Goal: Task Accomplishment & Management: Complete application form

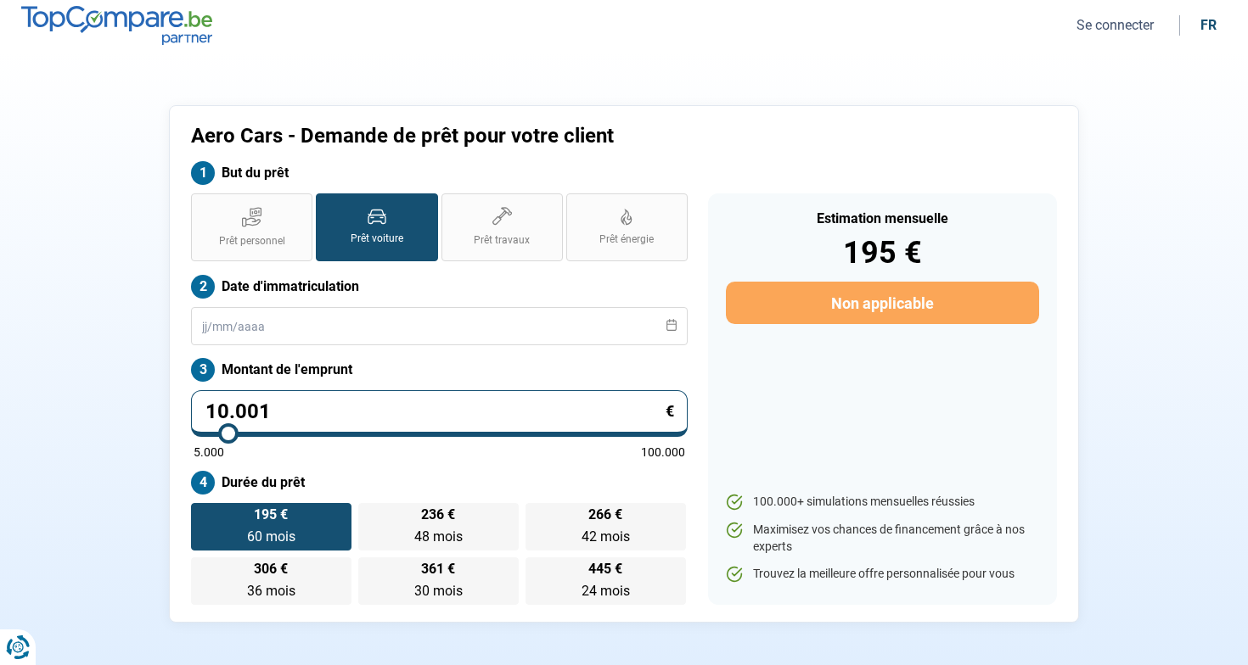
click at [1143, 26] on button "Se connecter" at bounding box center [1114, 25] width 87 height 18
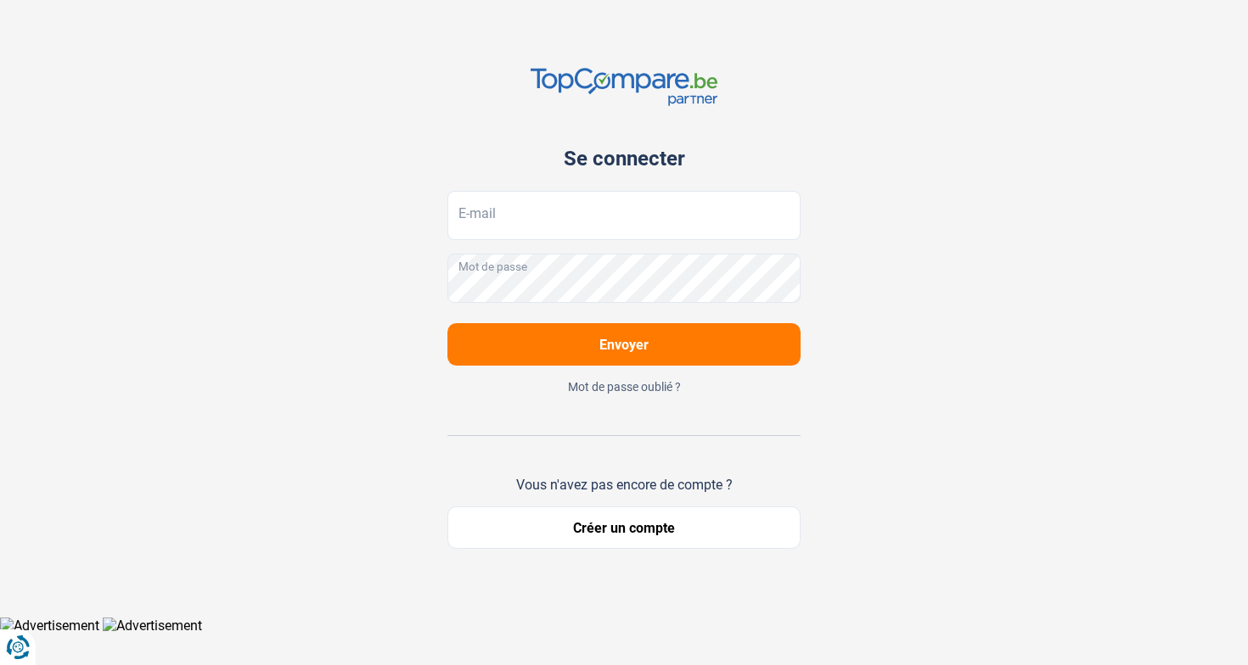
click at [703, 529] on button "Créer un compte" at bounding box center [623, 528] width 353 height 42
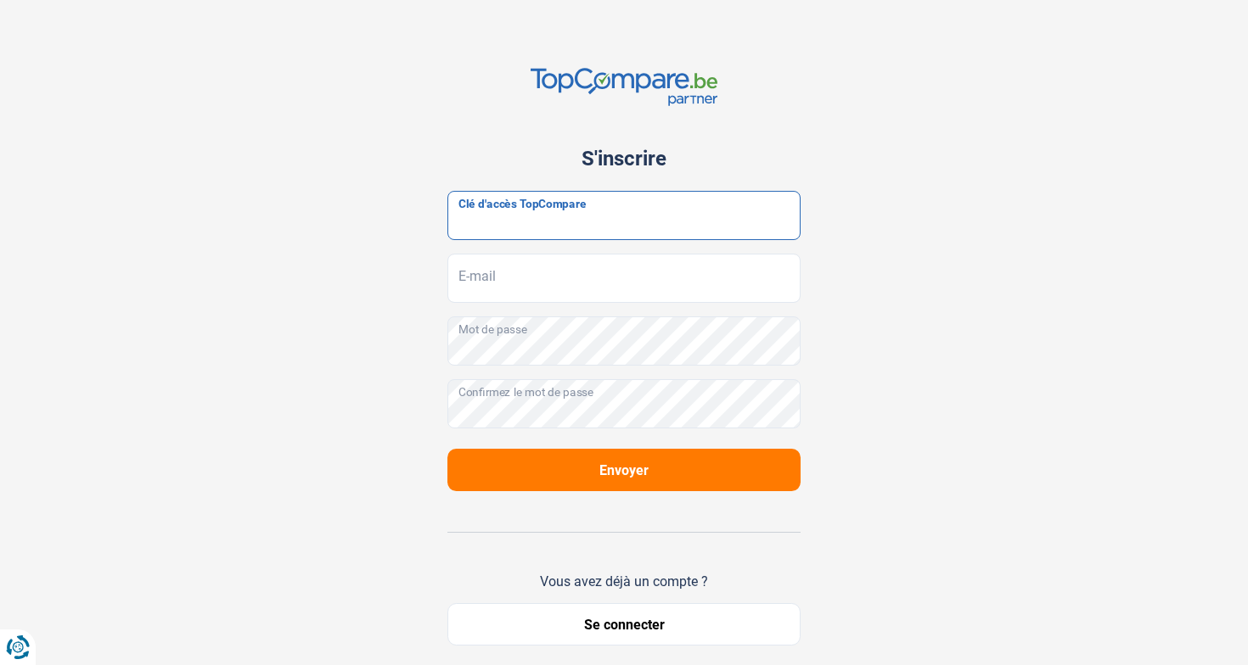
paste input "JrbfN@tcB24"
type input "JrbfN@tcB24"
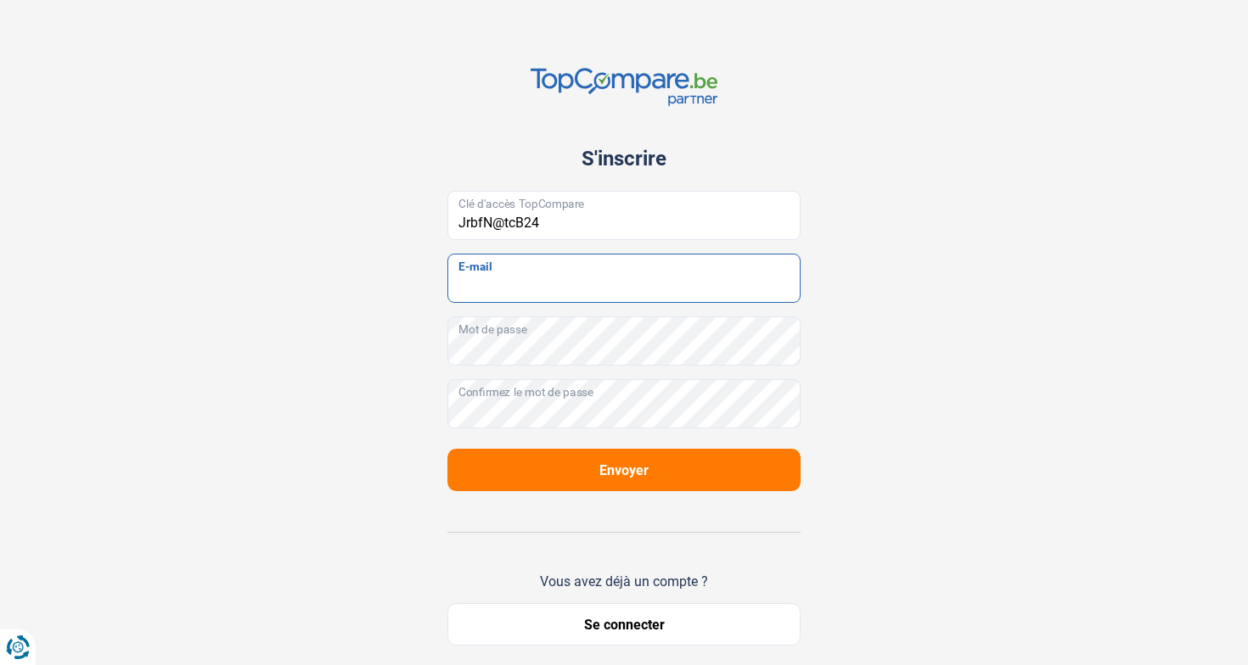
click at [623, 299] on input "E-mail" at bounding box center [623, 278] width 353 height 49
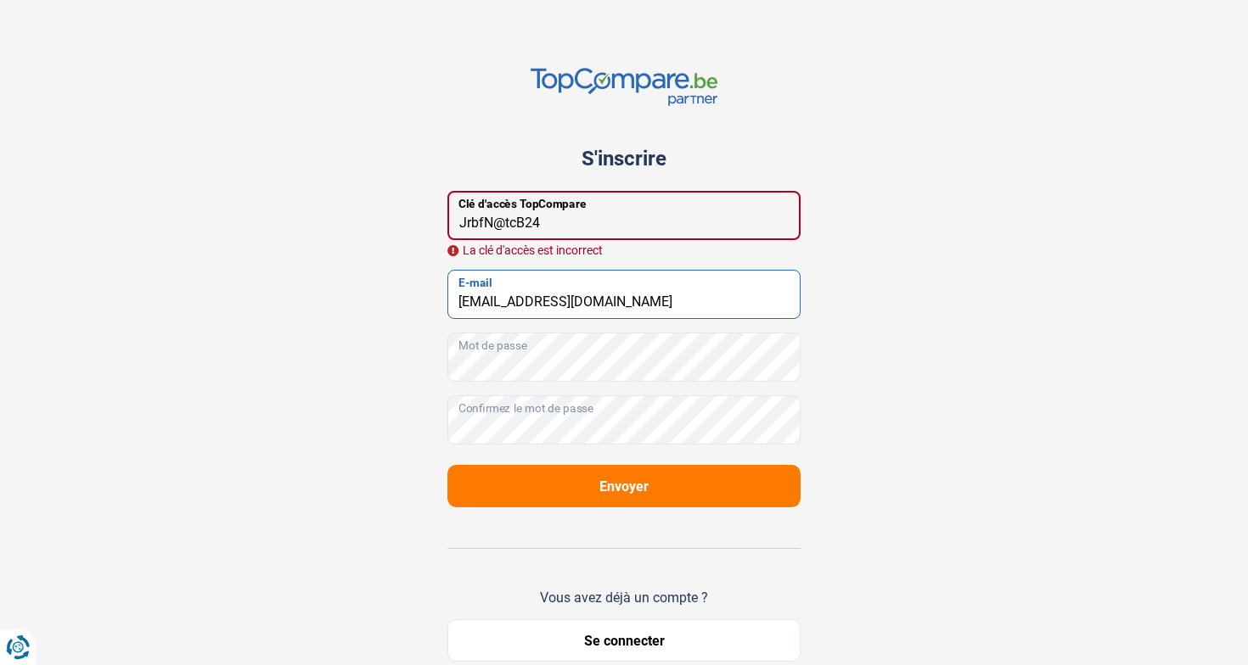
type input "[EMAIL_ADDRESS][DOMAIN_NAME]"
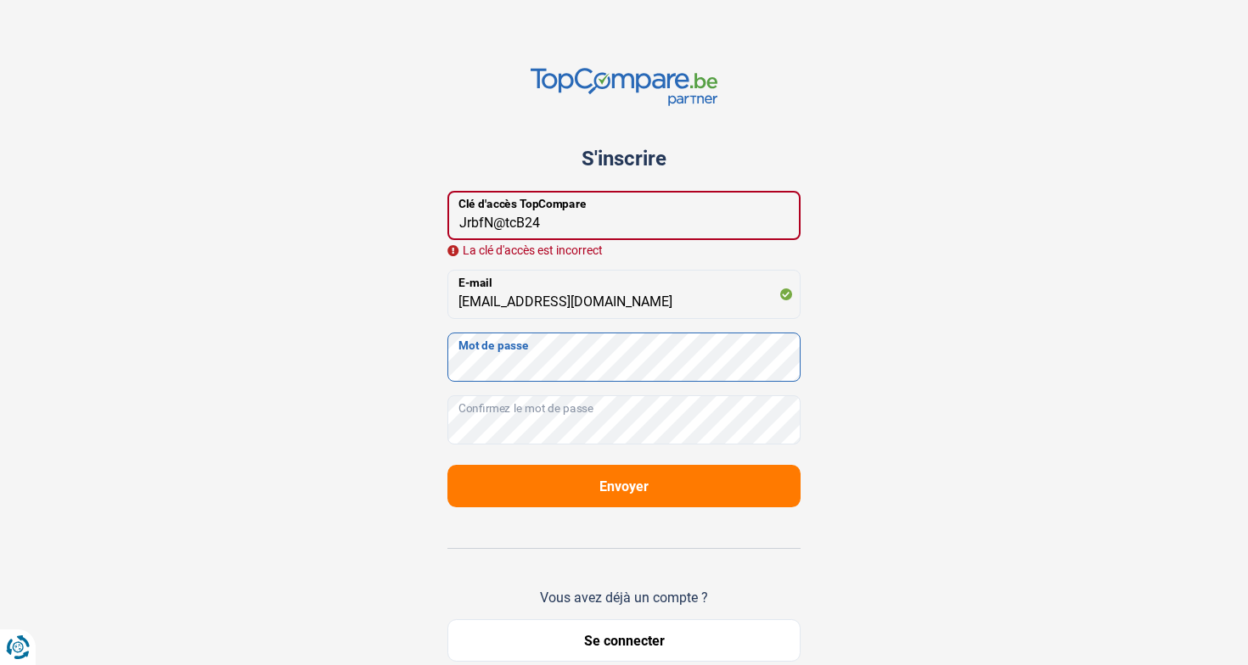
click at [624, 508] on button "Envoyer" at bounding box center [623, 486] width 353 height 42
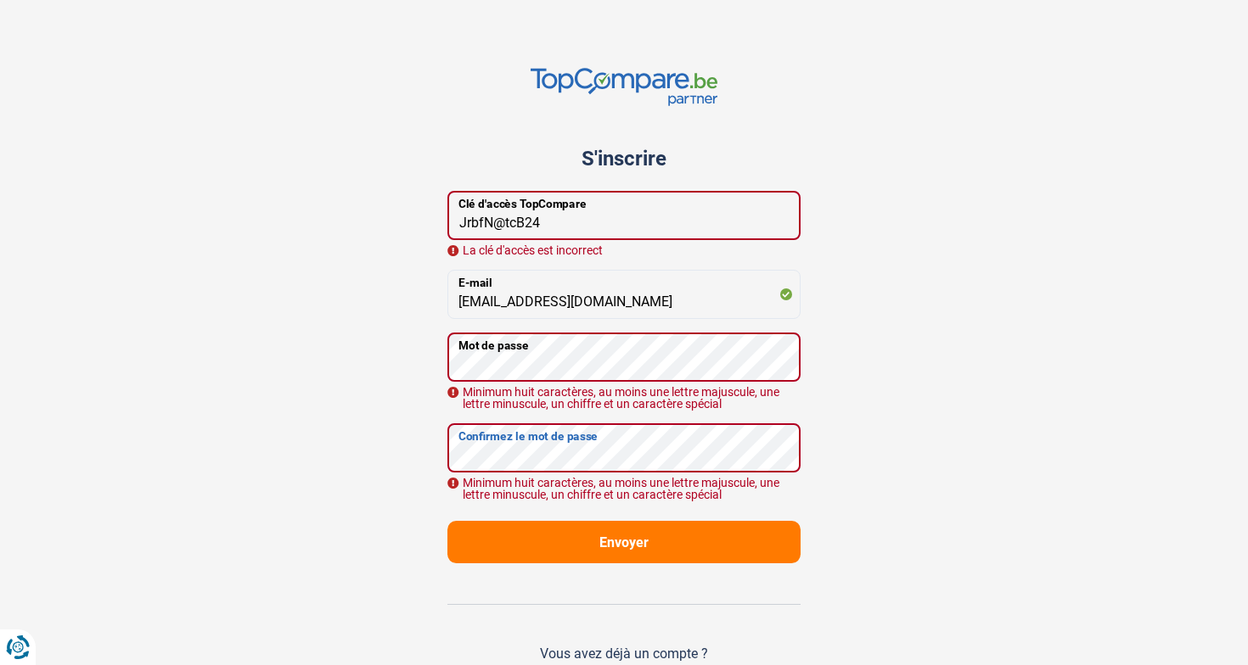
click at [624, 542] on button "Envoyer" at bounding box center [623, 542] width 353 height 42
click at [673, 543] on button "Envoyer" at bounding box center [623, 542] width 353 height 42
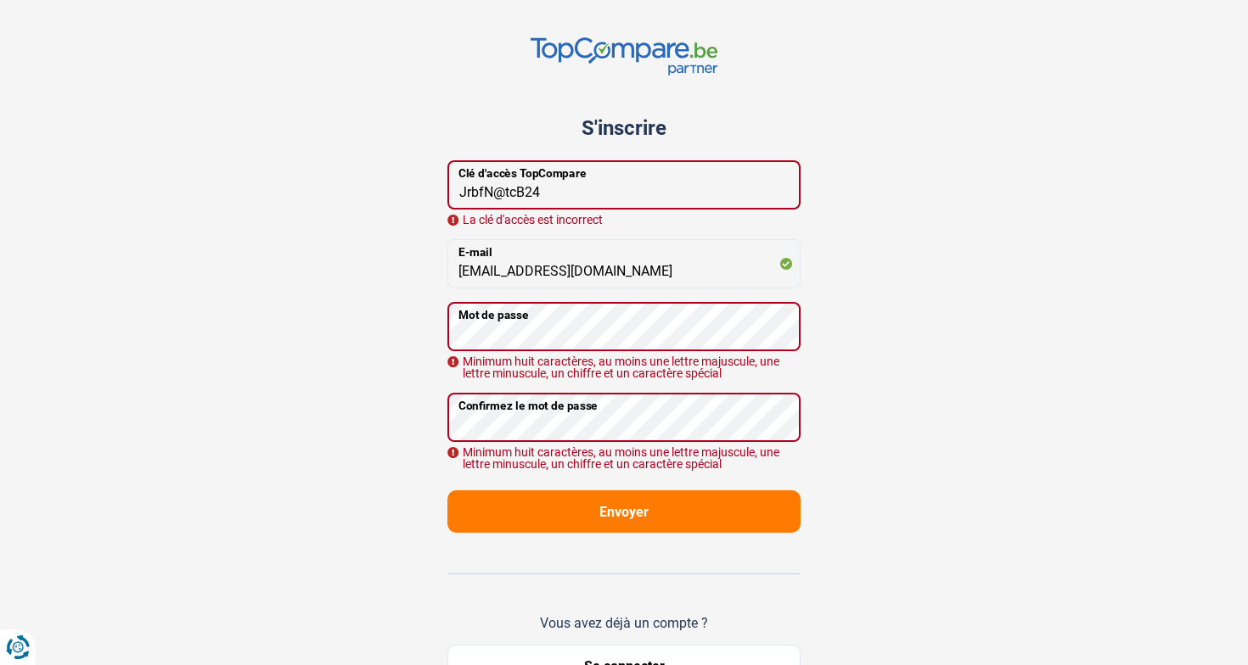
scroll to position [47, 0]
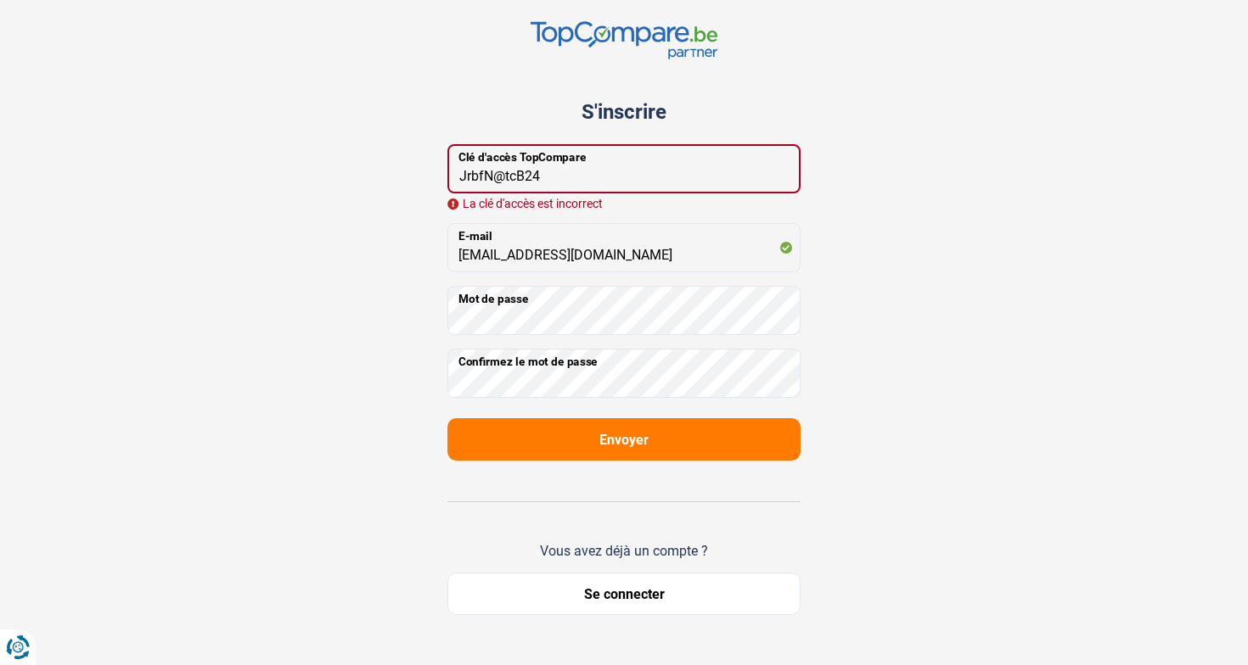
click at [832, 385] on div "S'inscrire JrbfN@tcB24 Clé d'accès TopCompare La clé d'accès est incorrect [EMA…" at bounding box center [624, 318] width 1120 height 730
click at [693, 435] on button "Envoyer" at bounding box center [623, 439] width 353 height 42
click at [654, 446] on button "Envoyer" at bounding box center [623, 439] width 353 height 42
click at [614, 441] on span "Envoyer" at bounding box center [623, 440] width 49 height 16
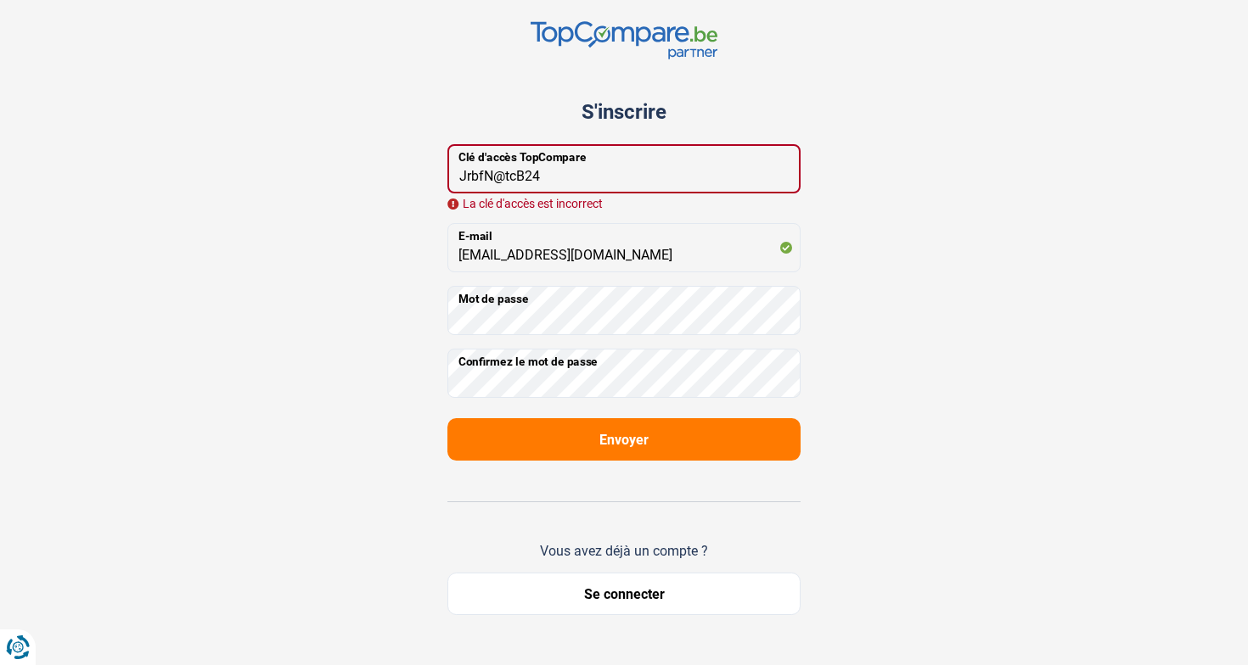
click at [614, 441] on span "Envoyer" at bounding box center [623, 440] width 49 height 16
click at [757, 434] on button "Envoyer" at bounding box center [623, 439] width 353 height 42
click at [613, 445] on span "Envoyer" at bounding box center [623, 440] width 49 height 16
click at [723, 438] on button "Envoyer" at bounding box center [623, 439] width 353 height 42
click at [694, 445] on button "Envoyer" at bounding box center [623, 439] width 353 height 42
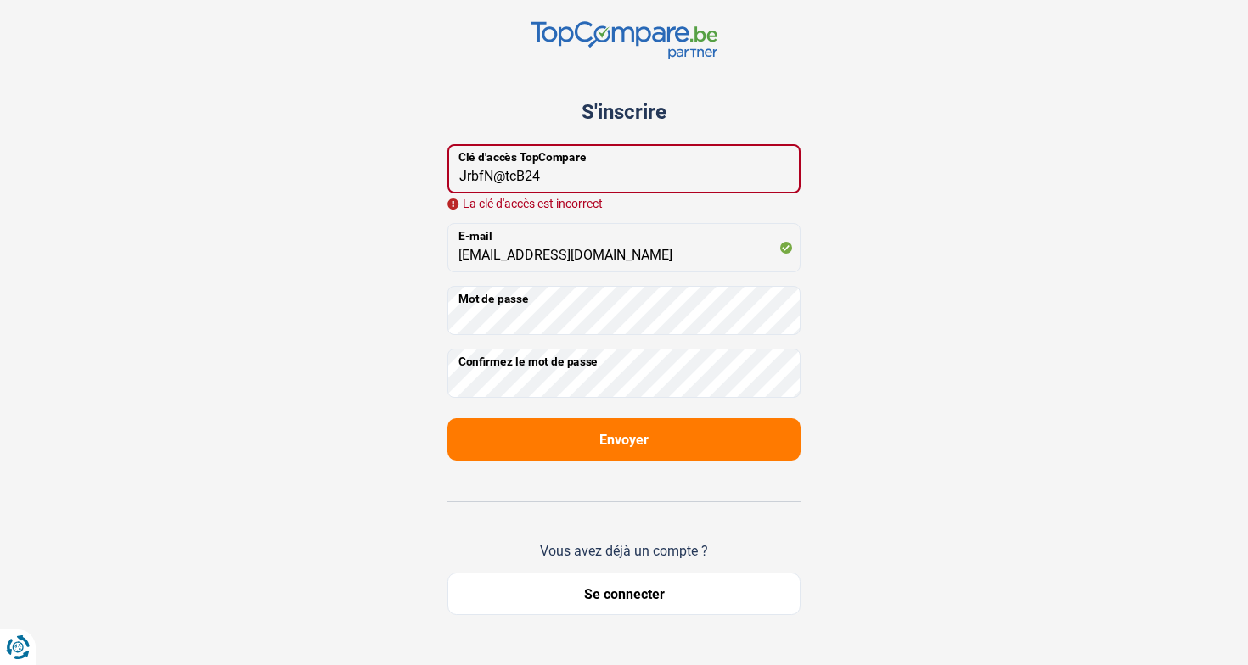
click at [694, 445] on button "Envoyer" at bounding box center [623, 439] width 353 height 42
click at [643, 434] on span "Envoyer" at bounding box center [623, 440] width 49 height 16
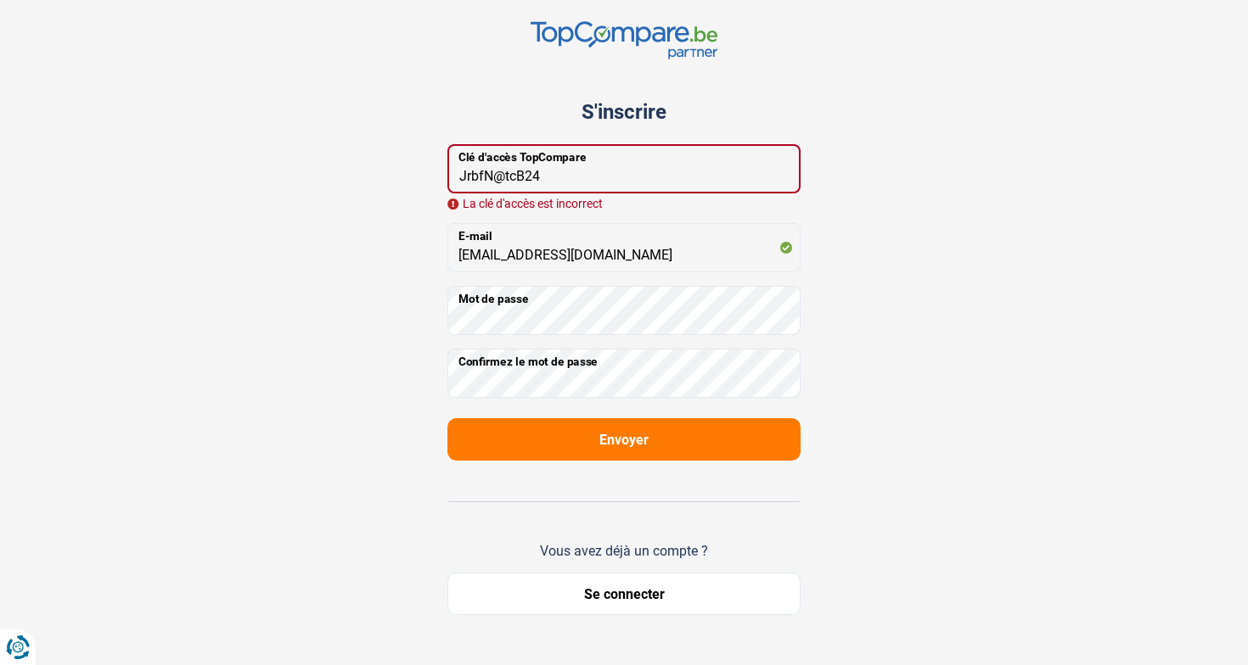
click at [643, 434] on span "Envoyer" at bounding box center [623, 440] width 49 height 16
click at [607, 183] on input "JrbfN@tcB24" at bounding box center [623, 168] width 353 height 49
click at [461, 176] on input "JrbfN@tcB24" at bounding box center [623, 168] width 353 height 49
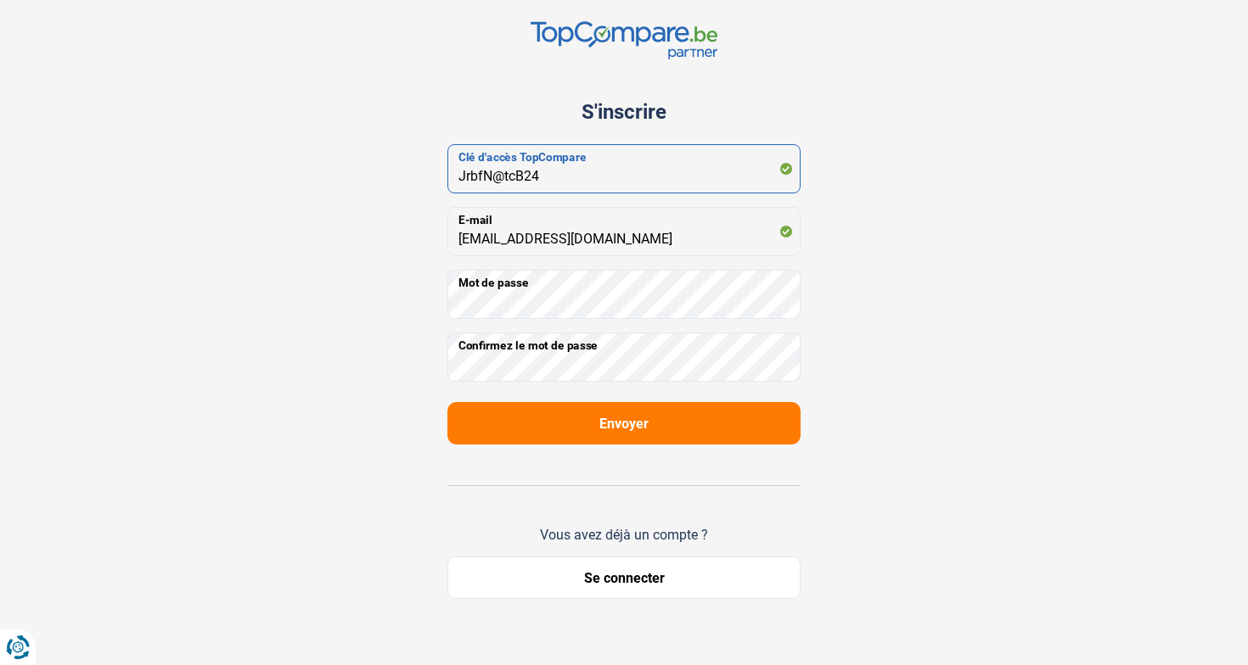
type input "JrbfN@tcB24"
click at [667, 423] on button "Envoyer" at bounding box center [623, 423] width 353 height 42
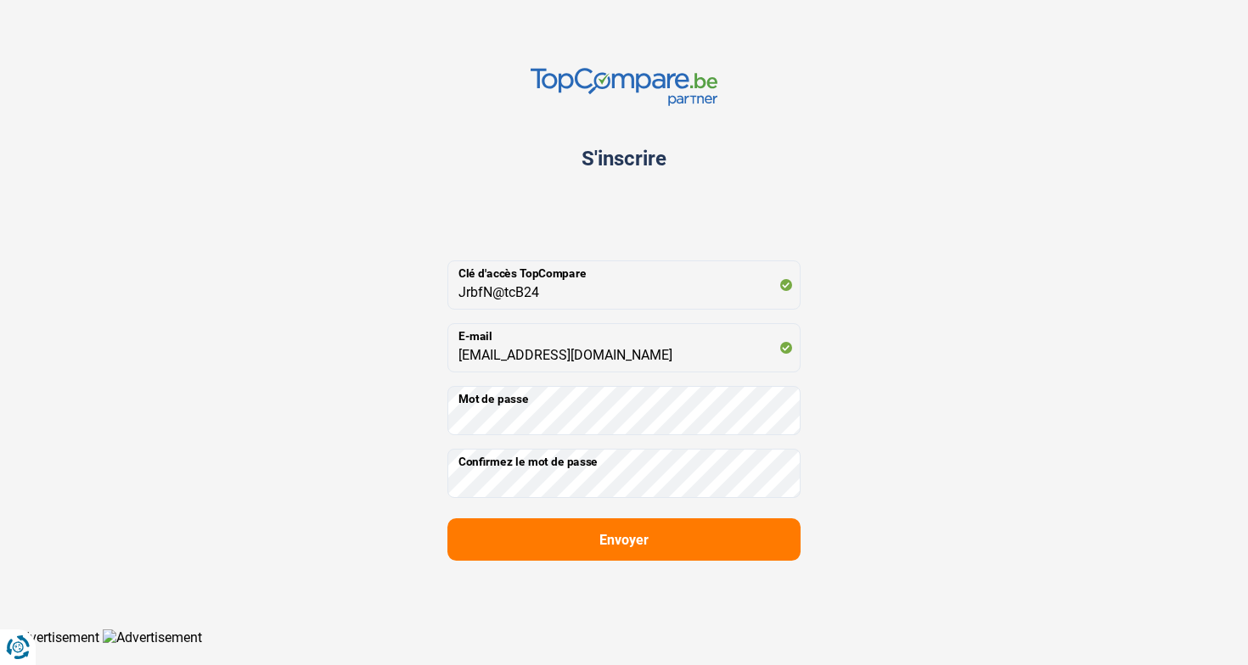
scroll to position [0, 0]
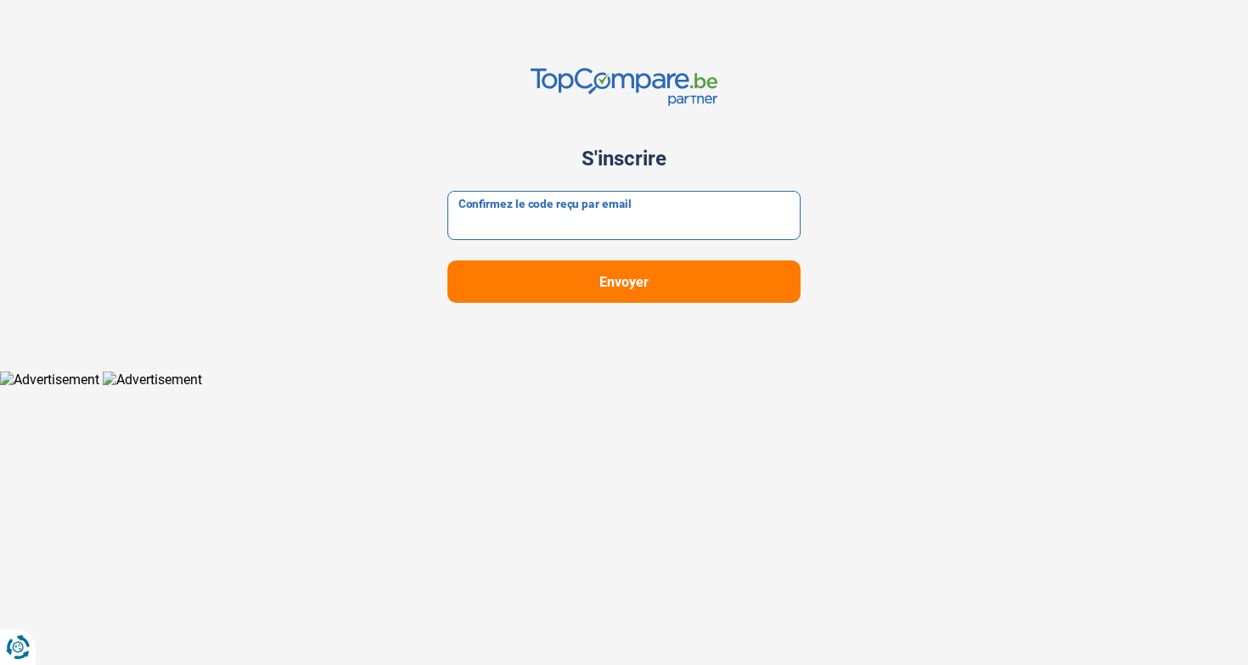
click at [640, 216] on input "Confirmez le code reçu par email" at bounding box center [623, 215] width 353 height 49
type input "670720"
click at [704, 289] on button "Envoyer" at bounding box center [623, 282] width 353 height 42
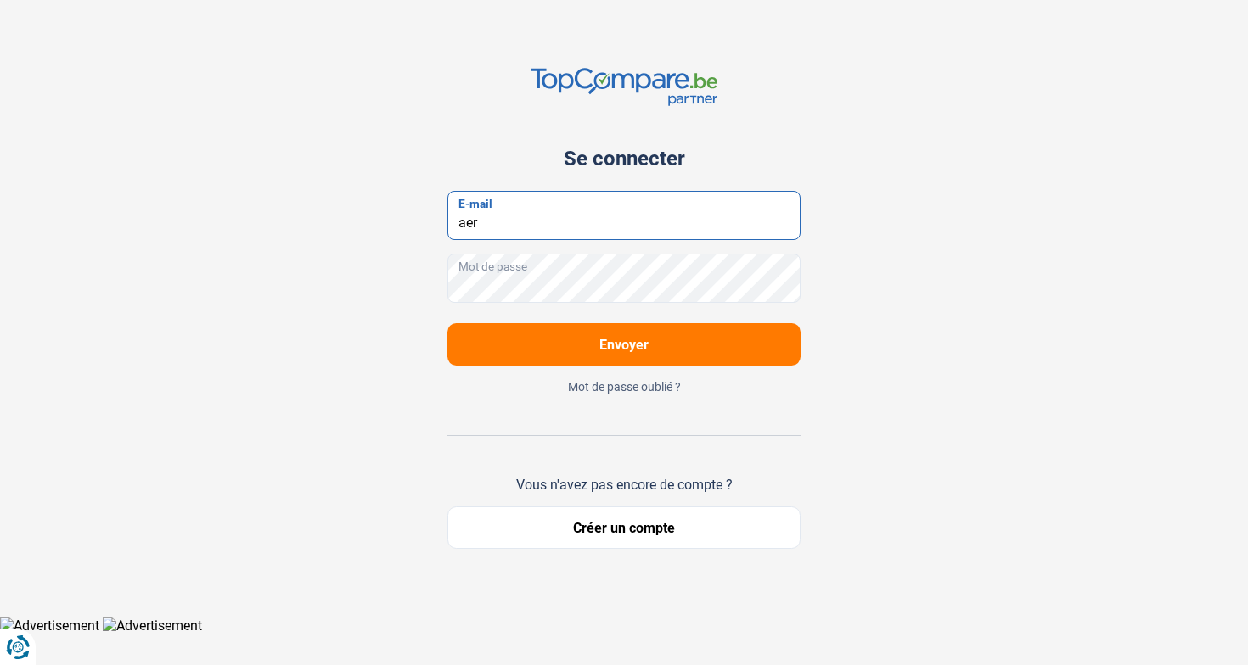
type input "[EMAIL_ADDRESS][DOMAIN_NAME]"
click at [700, 356] on button "Envoyer" at bounding box center [623, 344] width 353 height 42
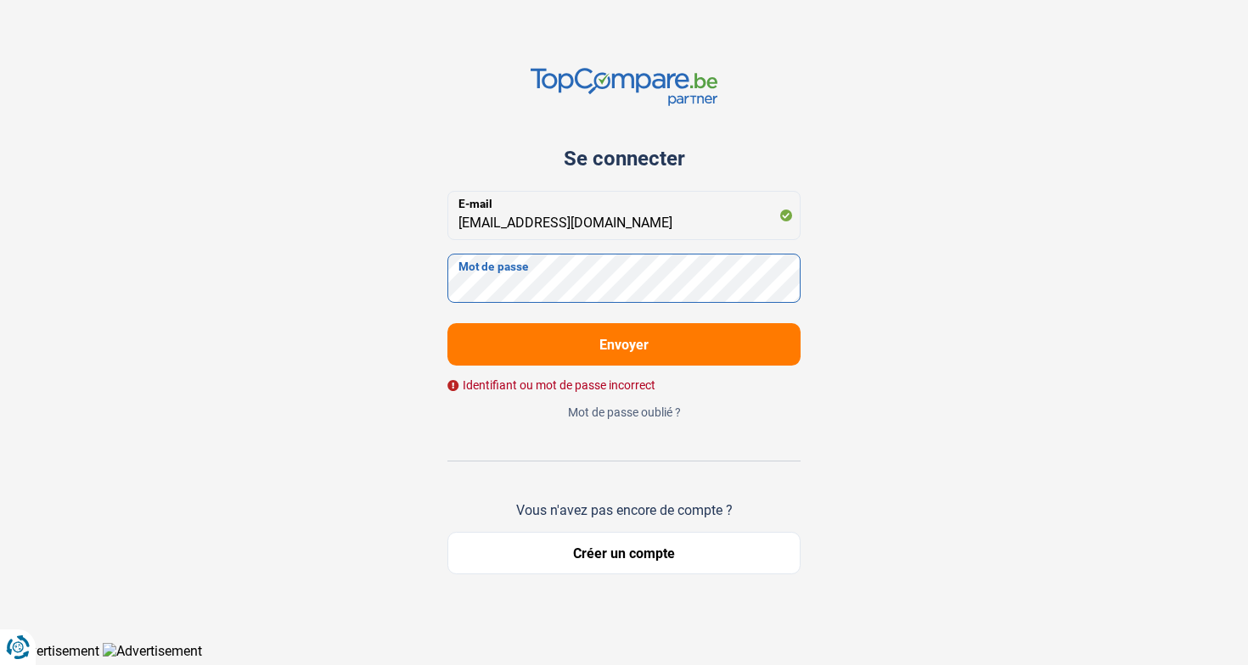
click at [624, 345] on button "Envoyer" at bounding box center [623, 344] width 353 height 42
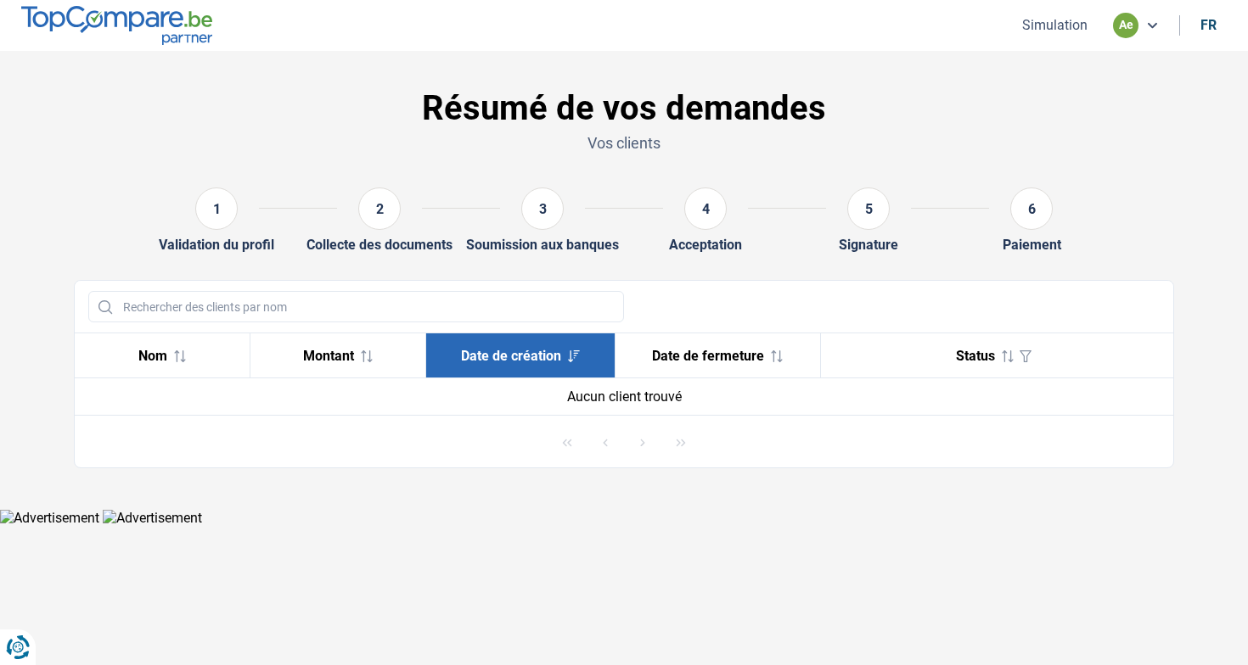
click at [1064, 23] on button "Simulation" at bounding box center [1055, 25] width 76 height 18
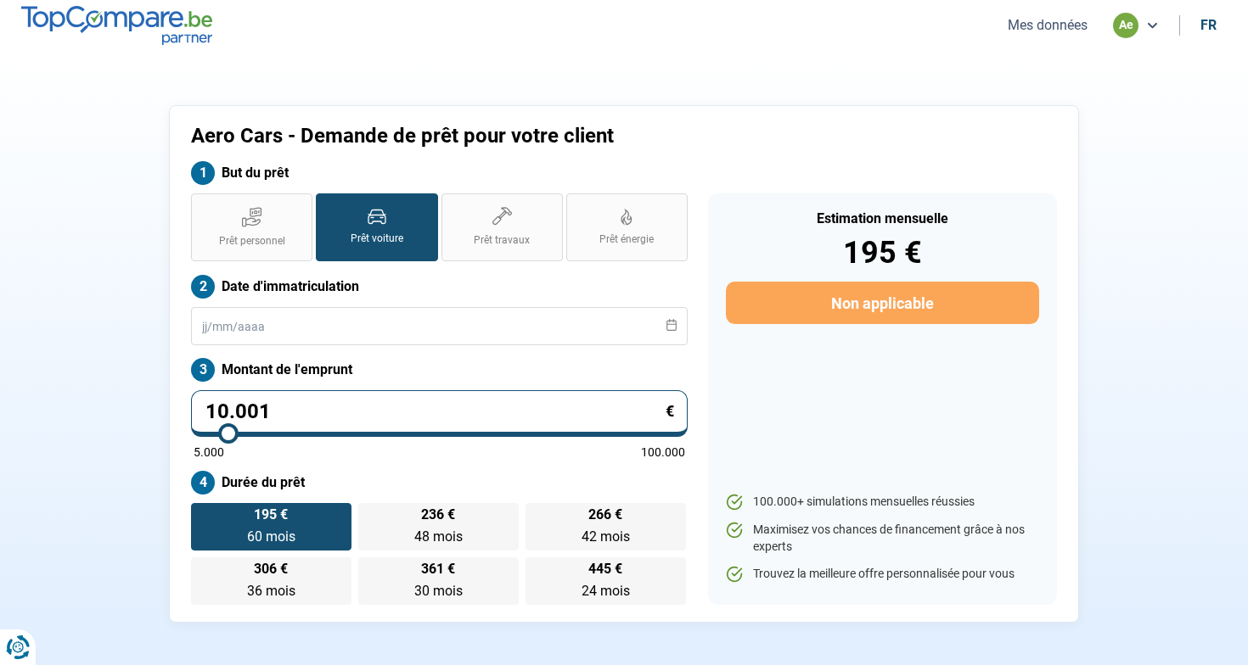
click at [852, 58] on section "Aero Cars - Demande de prêt pour votre client But du prêt Prêt personnel Prêt v…" at bounding box center [624, 364] width 1248 height 626
click at [600, 416] on input "10.001" at bounding box center [439, 413] width 497 height 47
type input "1.000"
type input "5000"
type input "100"
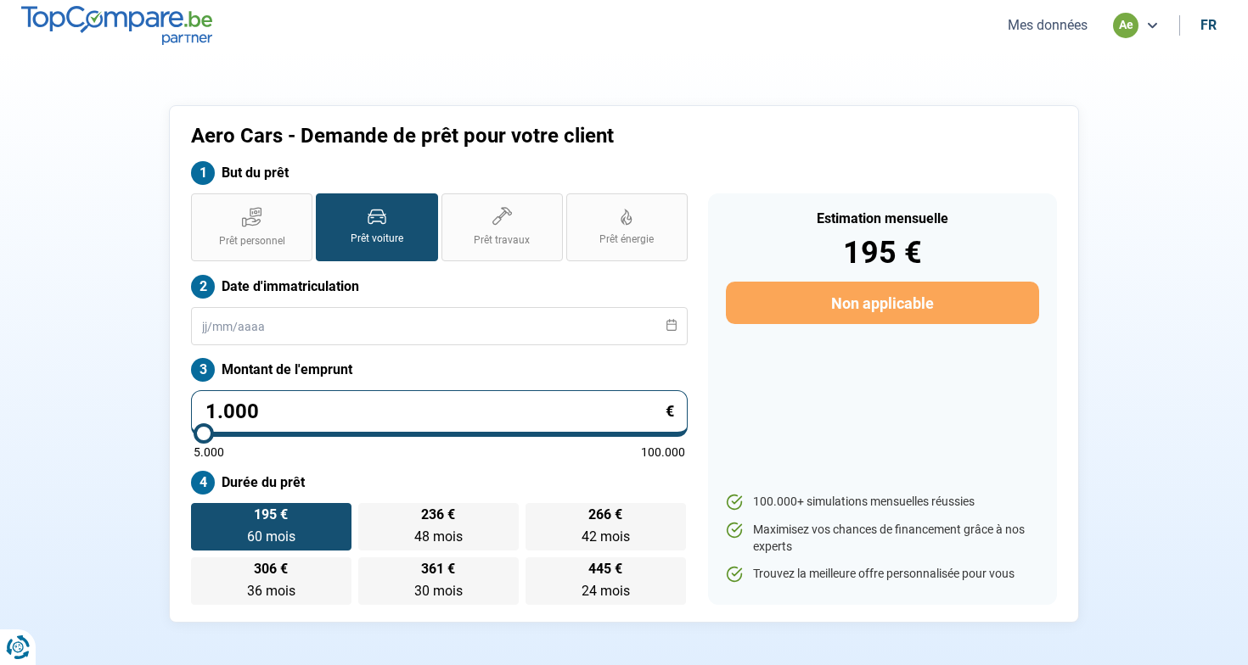
type input "5000"
type input "10"
type input "5000"
type input "1"
type input "5000"
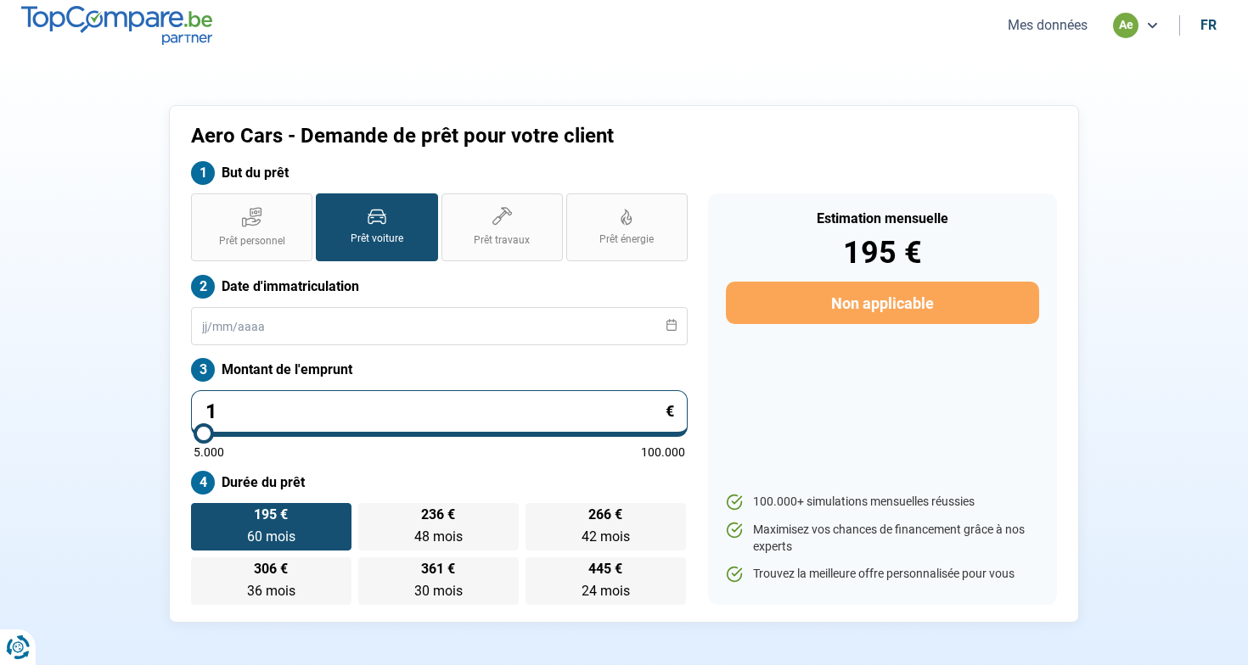
type input "0"
type input "5000"
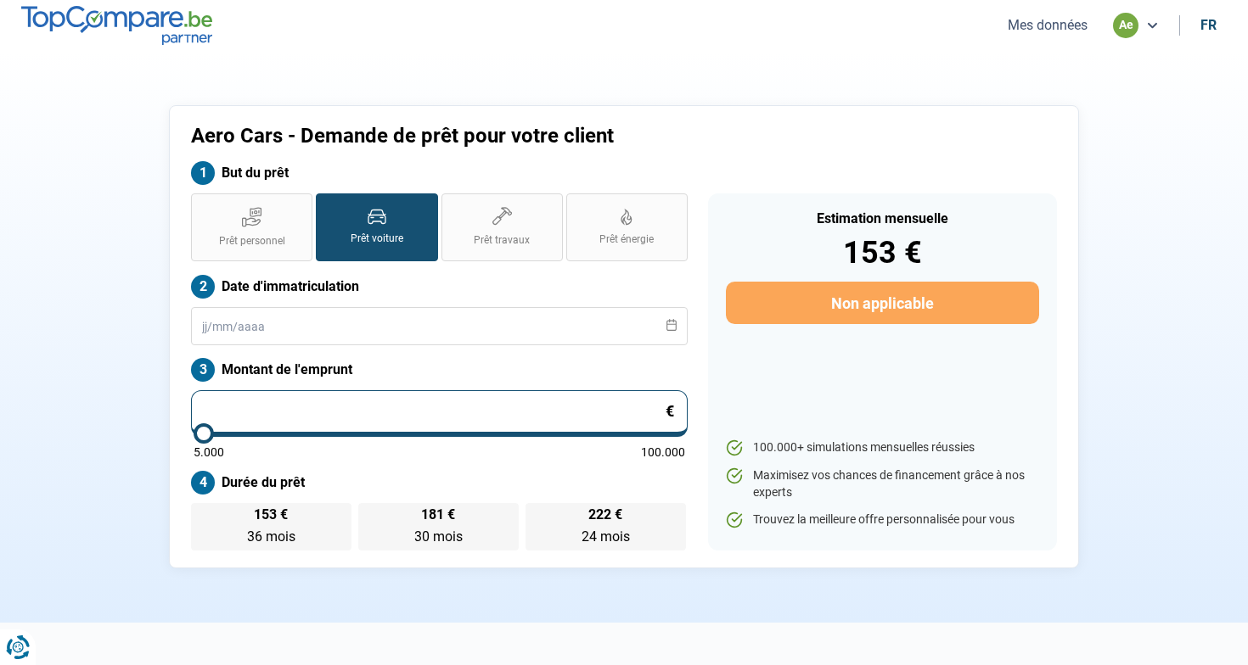
type input "5.000"
type input "5000"
radio input "true"
